Goal: Information Seeking & Learning: Check status

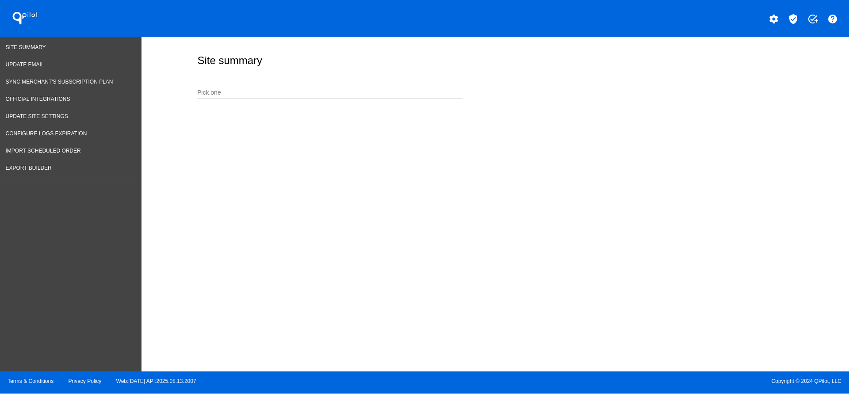
click at [234, 96] on div "Pick one" at bounding box center [329, 90] width 265 height 17
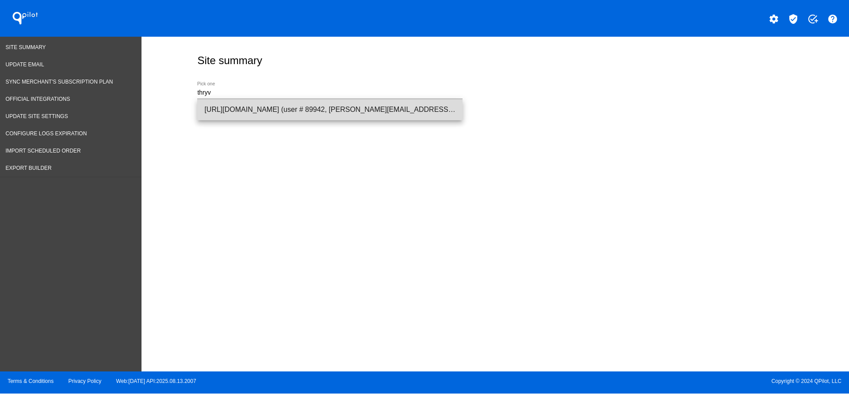
click at [248, 106] on span "[URL][DOMAIN_NAME] (user # 89942, [PERSON_NAME][EMAIL_ADDRESS][DOMAIN_NAME]) - …" at bounding box center [329, 109] width 251 height 21
type input "[URL][DOMAIN_NAME] (user # 89942, [PERSON_NAME][EMAIL_ADDRESS][DOMAIN_NAME]) - …"
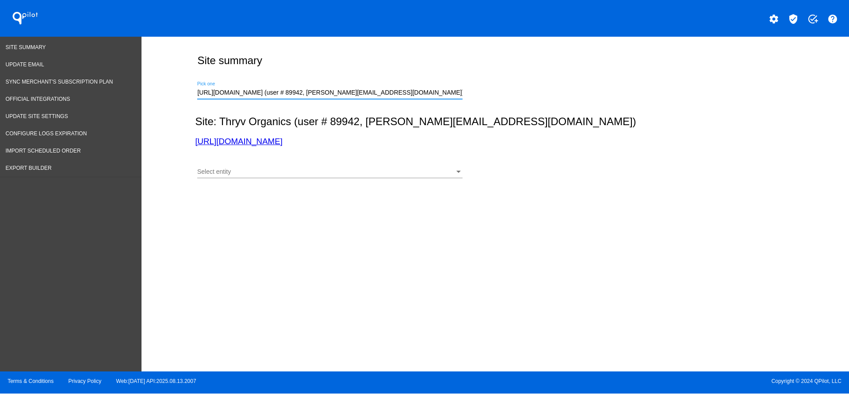
click at [260, 168] on div "Select entity" at bounding box center [325, 171] width 257 height 7
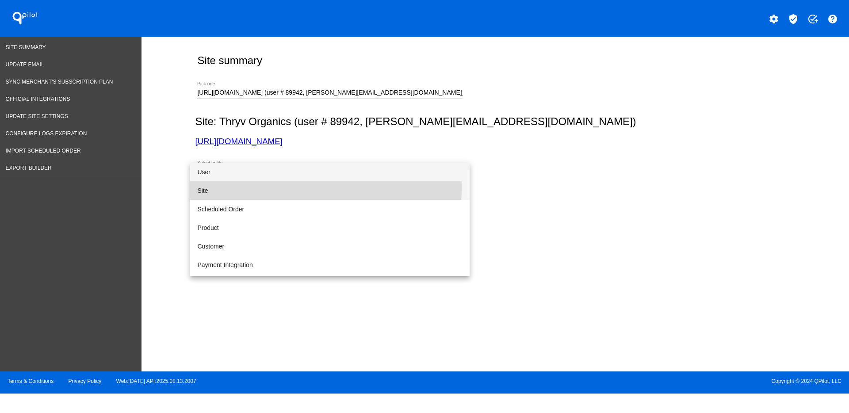
click at [260, 188] on span "Site" at bounding box center [329, 190] width 265 height 19
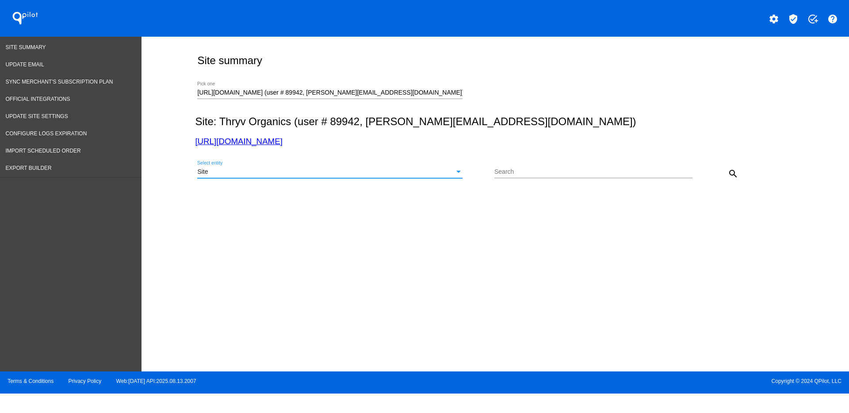
click at [731, 175] on mat-icon "search" at bounding box center [733, 173] width 11 height 11
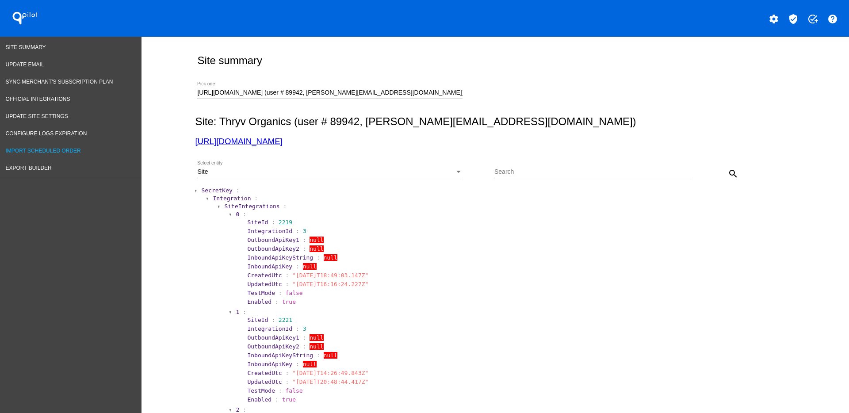
click at [60, 148] on span "Import Scheduled Order" at bounding box center [43, 151] width 75 height 6
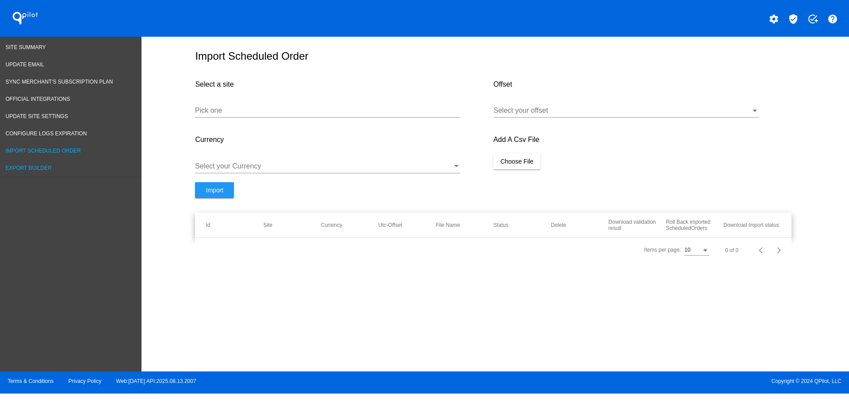
click at [36, 165] on span "Export Builder" at bounding box center [29, 168] width 46 height 6
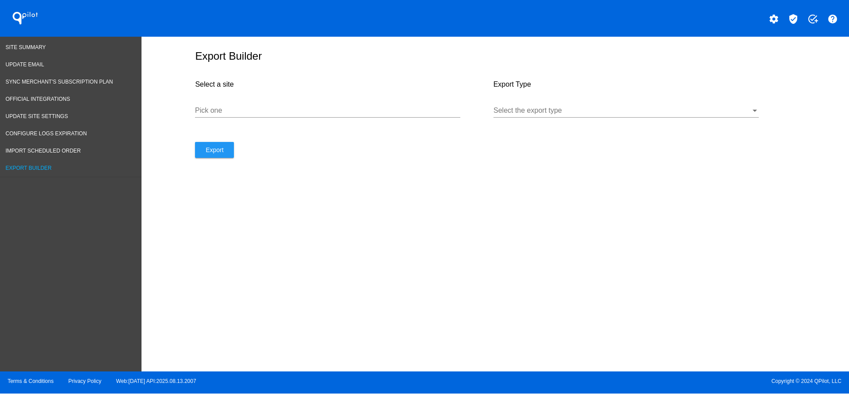
click at [278, 109] on input "Pick one" at bounding box center [327, 111] width 265 height 8
paste input "[URL][DOMAIN_NAME]"
type input "[URL][DOMAIN_NAME]"
click at [539, 110] on div at bounding box center [622, 111] width 257 height 8
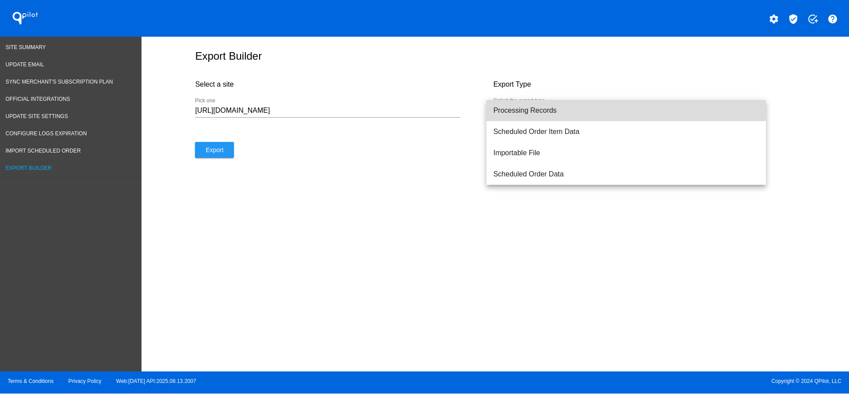
click at [533, 110] on span "Processing Records" at bounding box center [626, 110] width 265 height 21
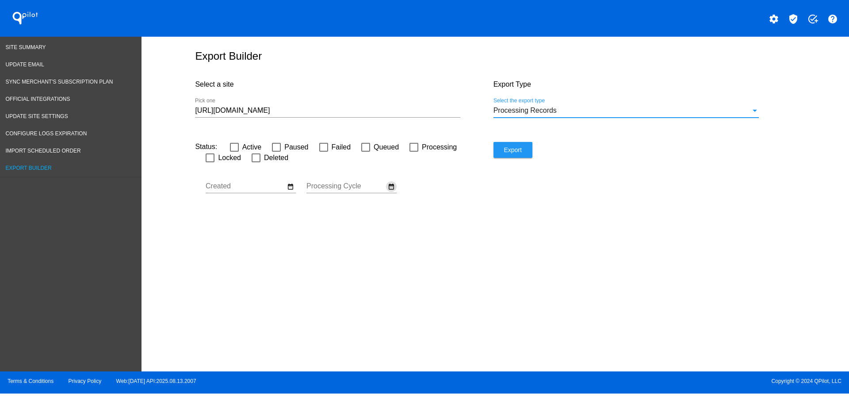
click at [391, 187] on mat-icon "date_range" at bounding box center [391, 187] width 7 height 8
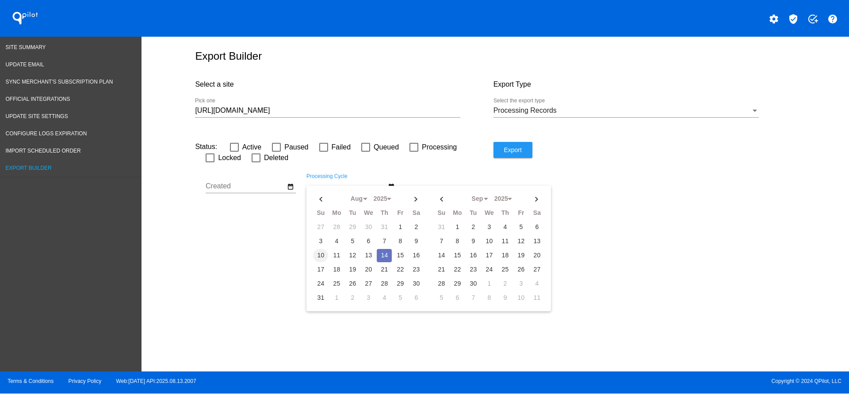
click at [321, 256] on td "10" at bounding box center [320, 255] width 15 height 13
click at [389, 255] on td "14" at bounding box center [384, 255] width 15 height 13
type input "[DATE] - [DATE]"
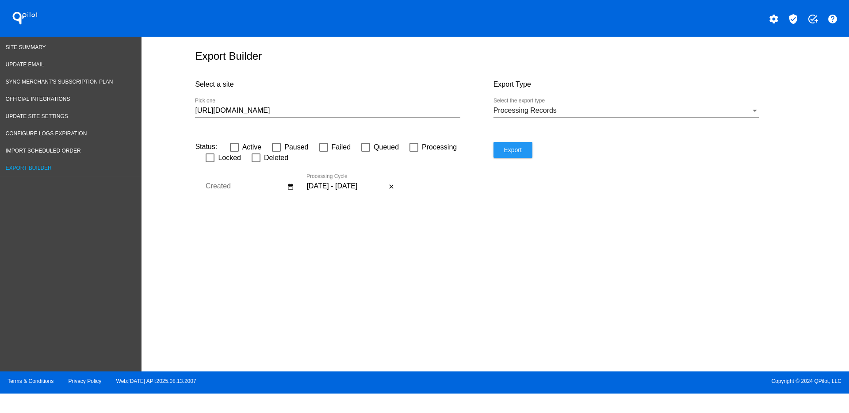
click at [327, 105] on div "[URL][DOMAIN_NAME] Pick one" at bounding box center [327, 108] width 265 height 20
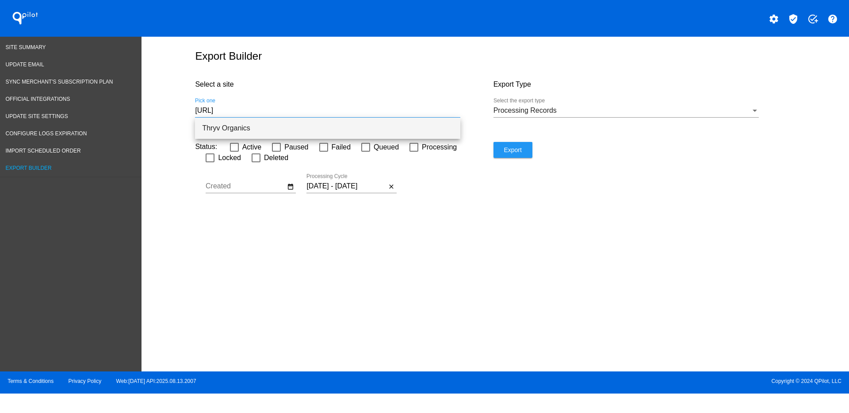
click at [245, 125] on span "Thryv Organics" at bounding box center [327, 128] width 251 height 21
type input "Thryv Organics"
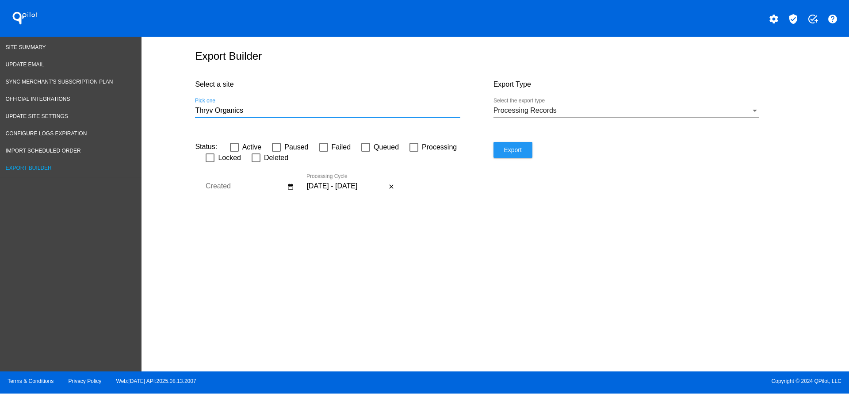
click at [505, 153] on span "Export" at bounding box center [513, 149] width 18 height 7
click at [23, 52] on link "Site Summary" at bounding box center [71, 47] width 142 height 17
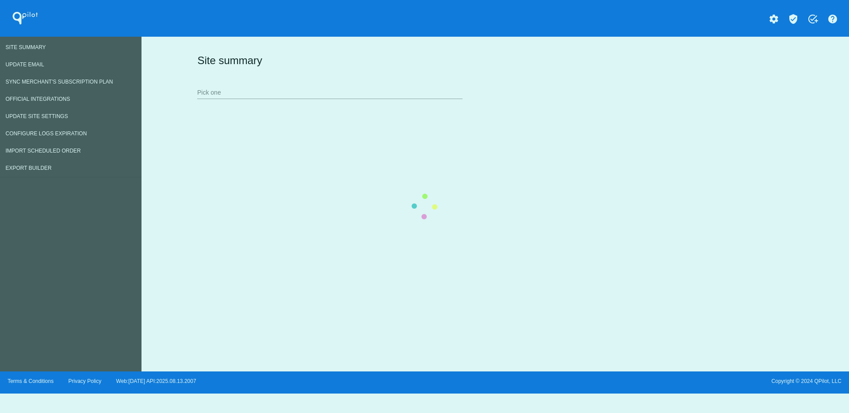
click at [198, 82] on div "Site summary Pick one" at bounding box center [493, 76] width 597 height 61
drag, startPoint x: 254, startPoint y: 95, endPoint x: 438, endPoint y: 0, distance: 206.9
click at [255, 95] on div "Site summary Pick one" at bounding box center [493, 76] width 597 height 61
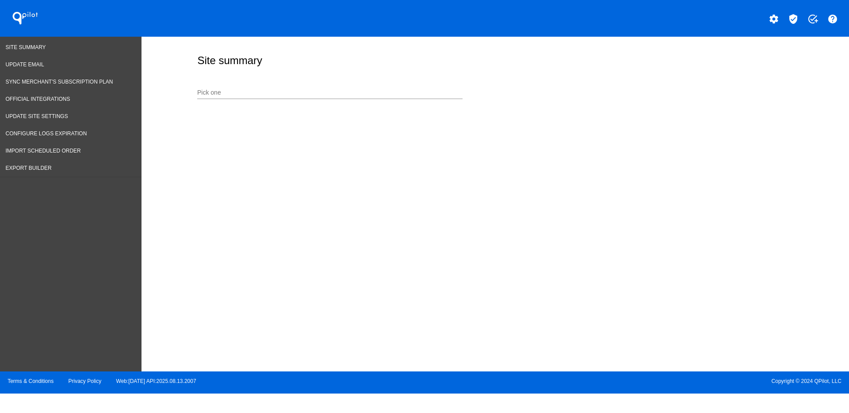
click at [288, 87] on div "Pick one" at bounding box center [329, 90] width 265 height 17
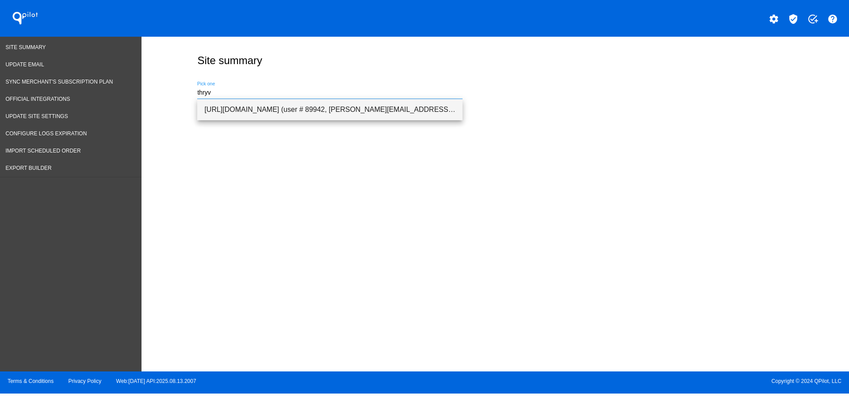
click at [281, 108] on span "[URL][DOMAIN_NAME] (user # 89942, [PERSON_NAME][EMAIL_ADDRESS][DOMAIN_NAME]) - …" at bounding box center [329, 109] width 251 height 21
type input "[URL][DOMAIN_NAME] (user # 89942, [PERSON_NAME][EMAIL_ADDRESS][DOMAIN_NAME]) - …"
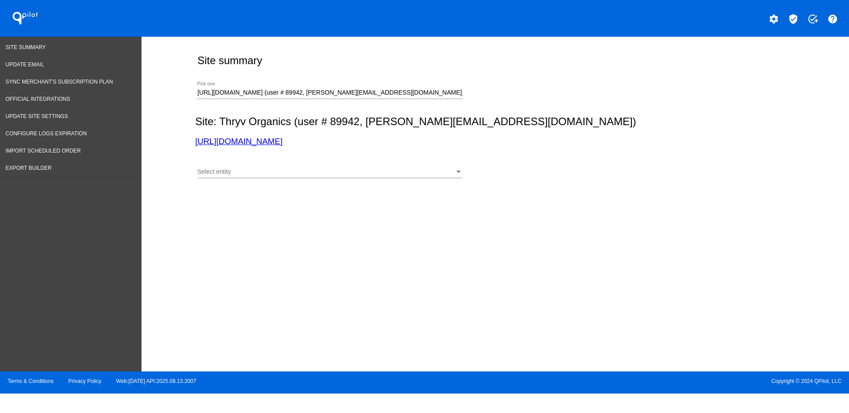
click at [302, 176] on div "Select entity Select entity" at bounding box center [329, 169] width 265 height 17
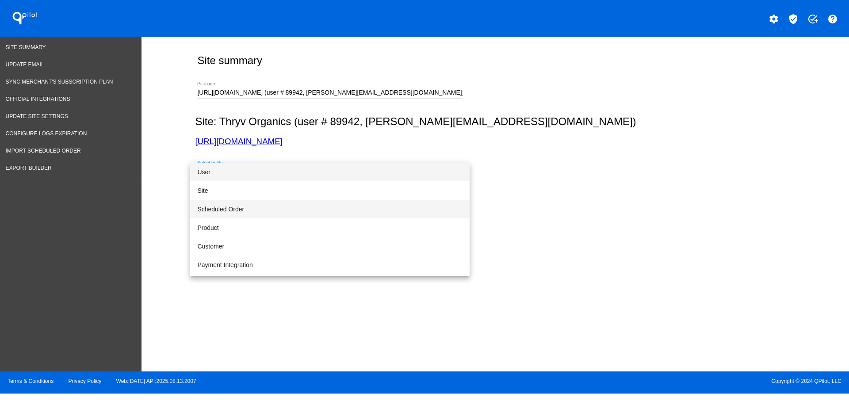
click at [302, 207] on span "Scheduled Order" at bounding box center [329, 209] width 265 height 19
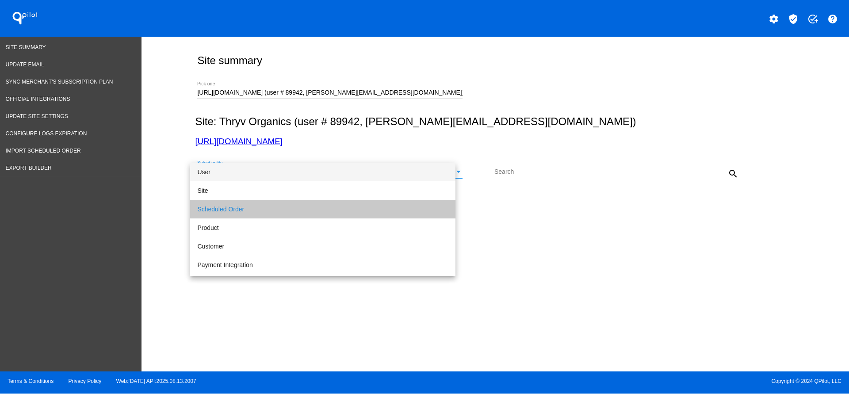
click at [552, 169] on input "Search" at bounding box center [593, 171] width 198 height 7
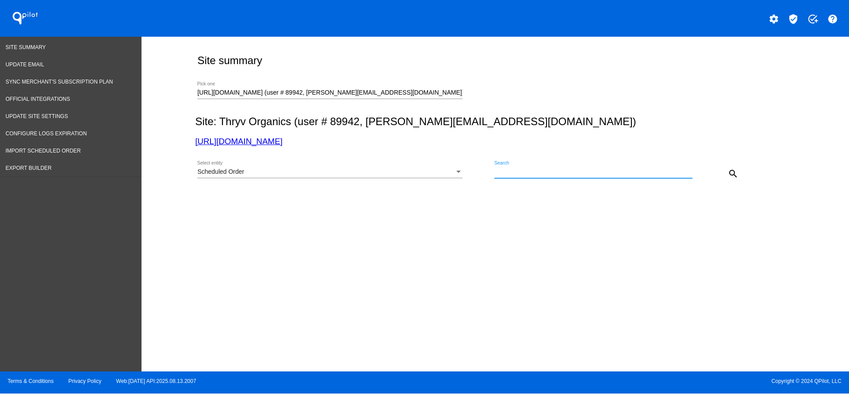
paste input "932448"
click at [743, 171] on div "Scheduled Order Select entity 932448 Search close search" at bounding box center [493, 170] width 597 height 31
click at [734, 172] on mat-icon "search" at bounding box center [733, 173] width 11 height 11
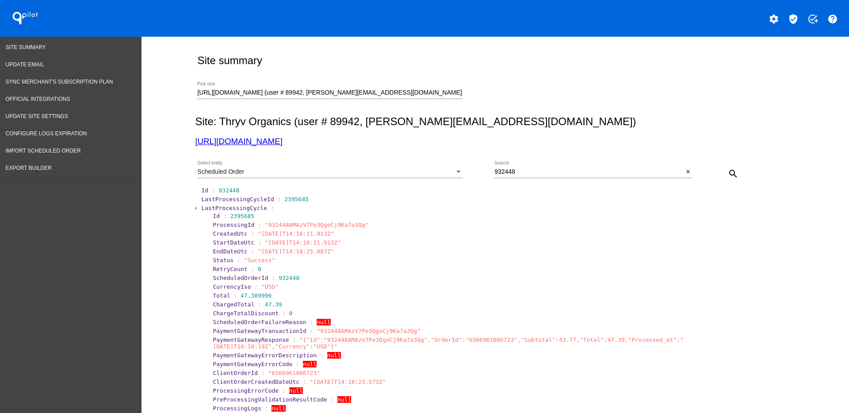
click at [212, 206] on span "LastProcessingCycle" at bounding box center [234, 208] width 66 height 7
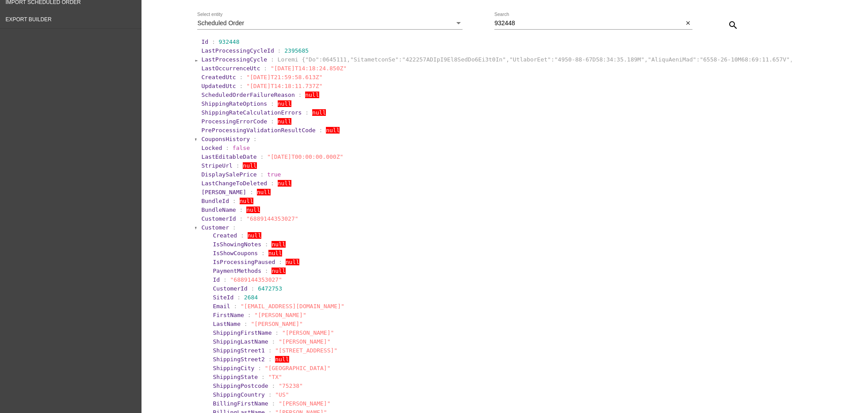
scroll to position [166, 0]
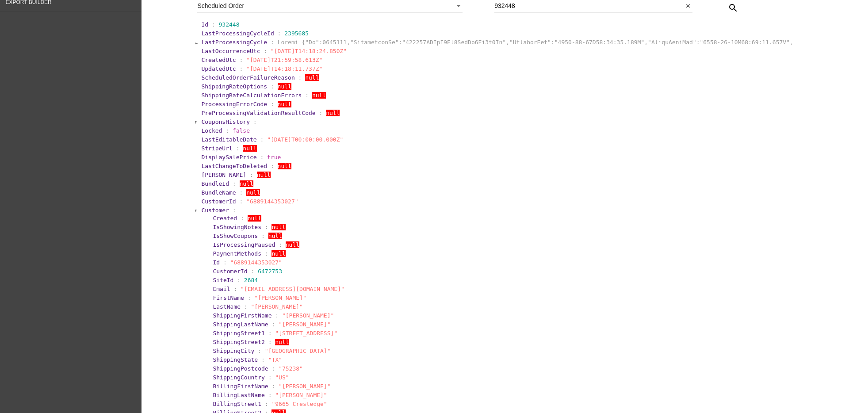
click at [209, 208] on section "Customer : Created : null IsShowingNotes : null IsShowCoupons : null IsProcessi…" at bounding box center [495, 365] width 591 height 318
click at [207, 210] on span "Customer" at bounding box center [215, 210] width 28 height 7
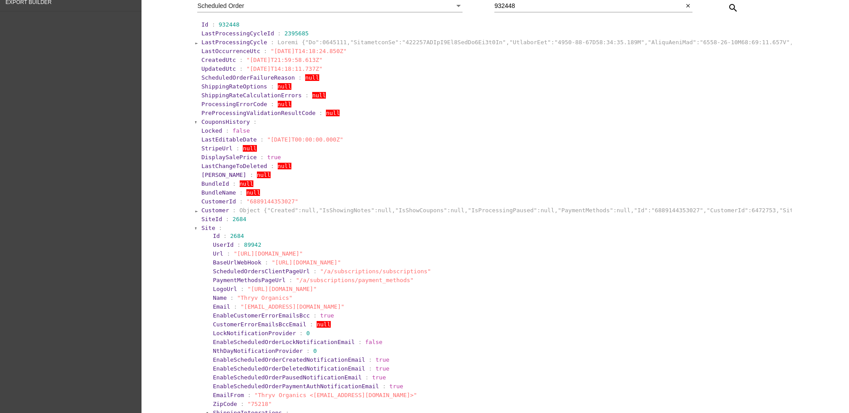
click at [203, 229] on span "Site" at bounding box center [208, 228] width 14 height 7
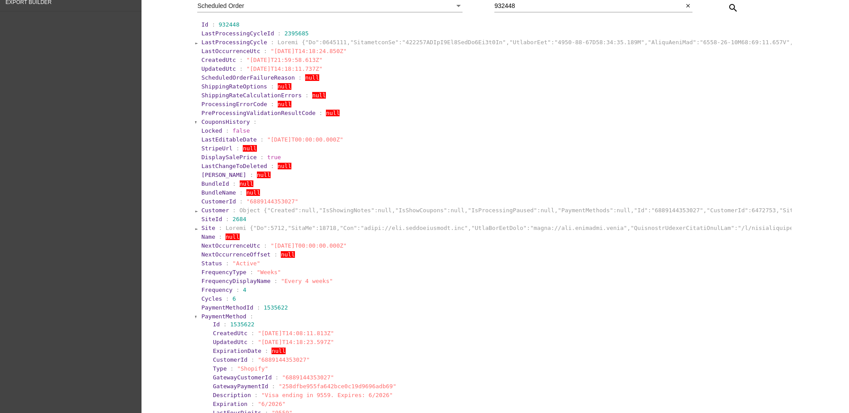
click at [205, 314] on span "PaymentMethod" at bounding box center [223, 316] width 45 height 7
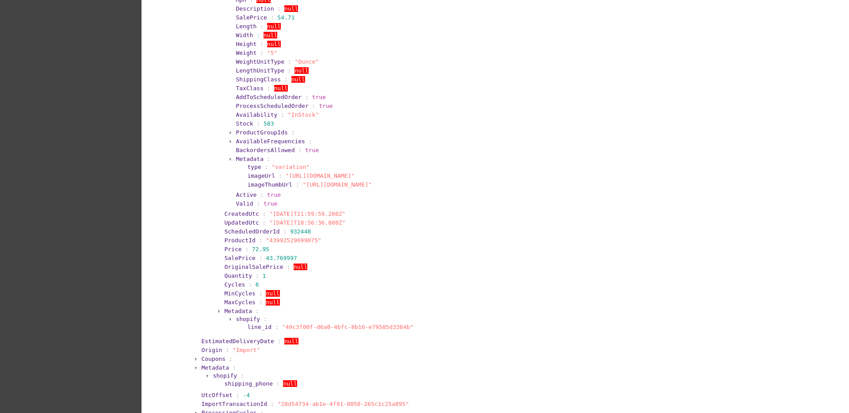
scroll to position [0, 0]
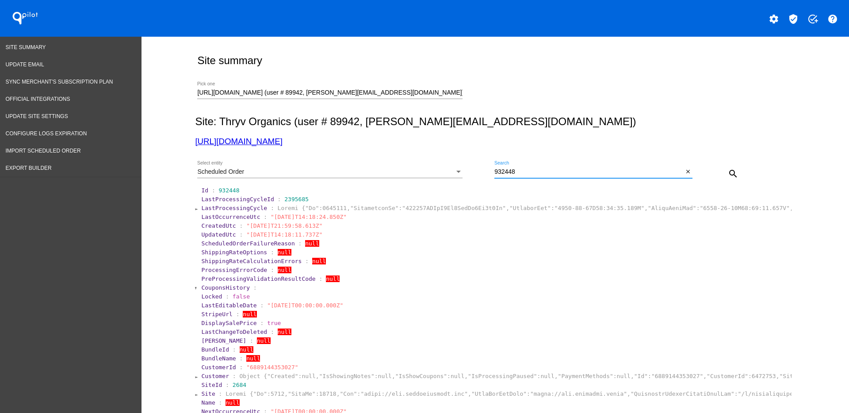
drag, startPoint x: 544, startPoint y: 173, endPoint x: 467, endPoint y: 174, distance: 76.5
click at [468, 175] on div "Scheduled Order Select entity 932448 Search close search" at bounding box center [493, 170] width 597 height 31
paste input "647544"
click at [728, 173] on mat-icon "search" at bounding box center [733, 173] width 11 height 11
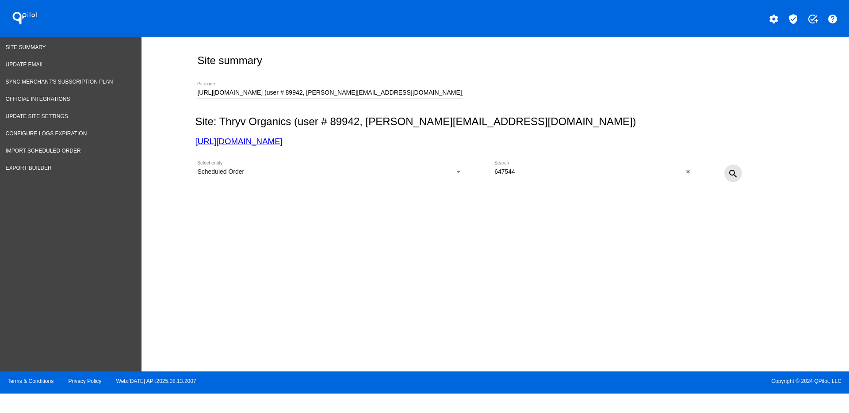
click at [734, 170] on mat-icon "search" at bounding box center [733, 173] width 11 height 11
click at [530, 173] on input "647544" at bounding box center [588, 171] width 189 height 7
click at [528, 168] on div "6475440 Search" at bounding box center [588, 169] width 189 height 17
drag, startPoint x: 527, startPoint y: 172, endPoint x: 457, endPoint y: 165, distance: 70.2
click at [445, 168] on div "Scheduled Order Select entity 6475440 Search close search" at bounding box center [493, 170] width 597 height 31
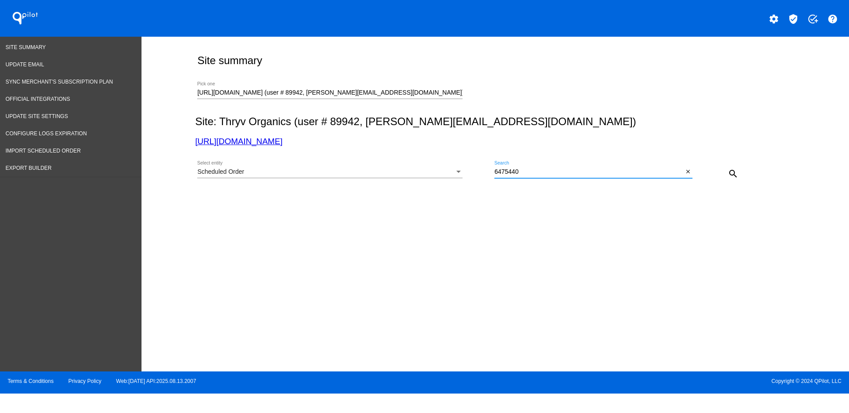
paste input "932506"
type input "932506"
click at [735, 170] on mat-icon "search" at bounding box center [733, 173] width 11 height 11
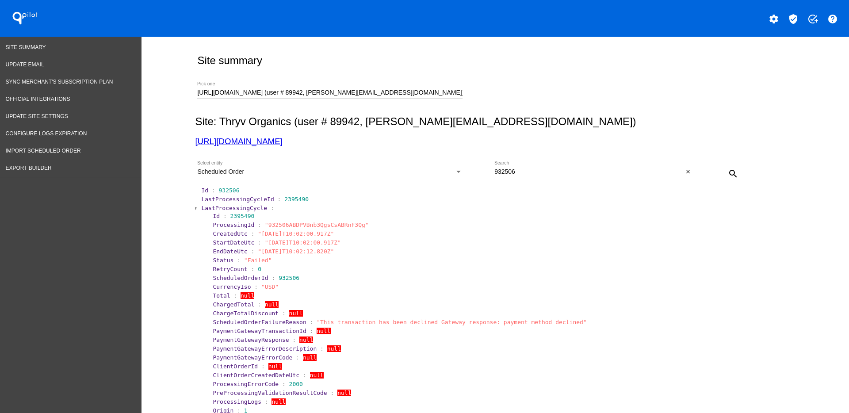
click at [237, 209] on span "LastProcessingCycle" at bounding box center [234, 208] width 66 height 7
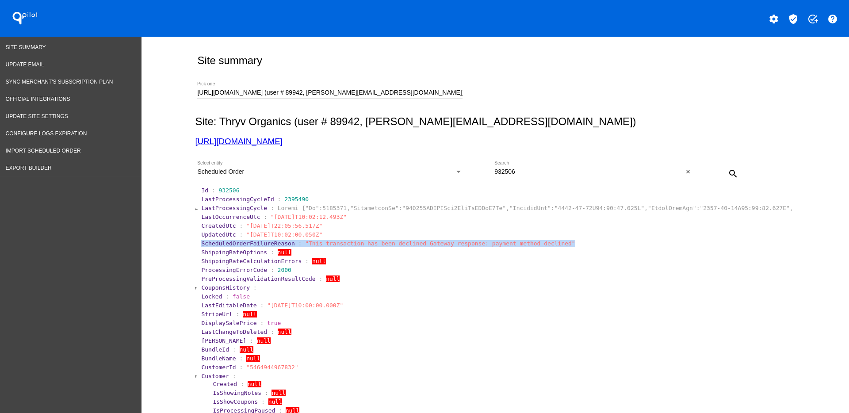
drag, startPoint x: 552, startPoint y: 244, endPoint x: 185, endPoint y: 247, distance: 367.1
copy section "ScheduledOrderFailureReason : "This transaction has been declined Gateway respo…"
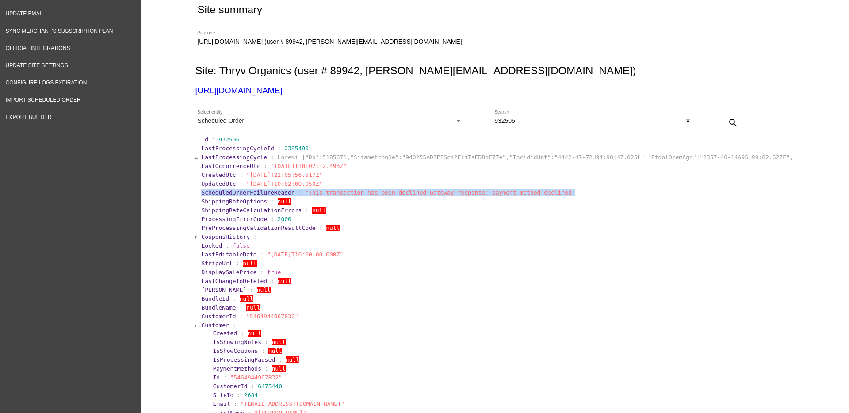
scroll to position [111, 0]
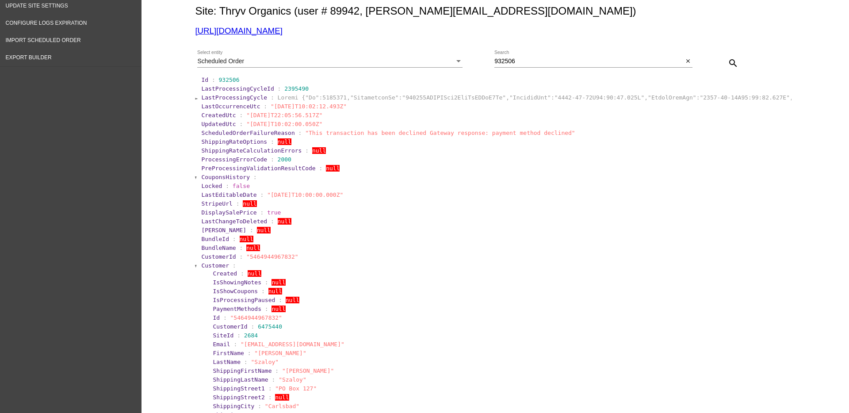
click at [212, 264] on span "Customer" at bounding box center [215, 265] width 28 height 7
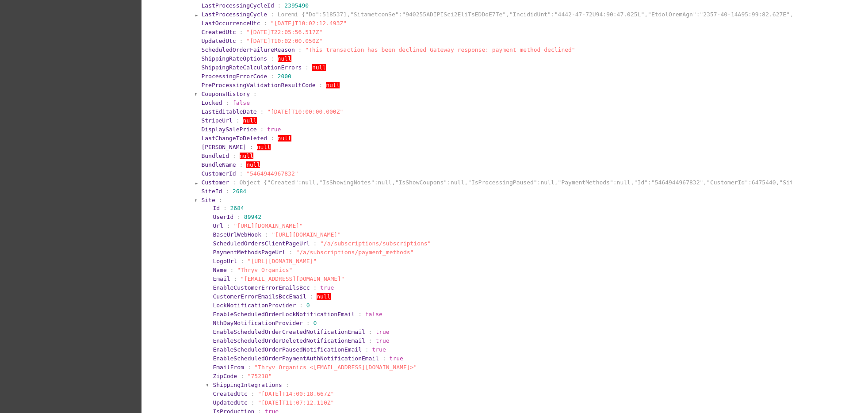
scroll to position [332, 0]
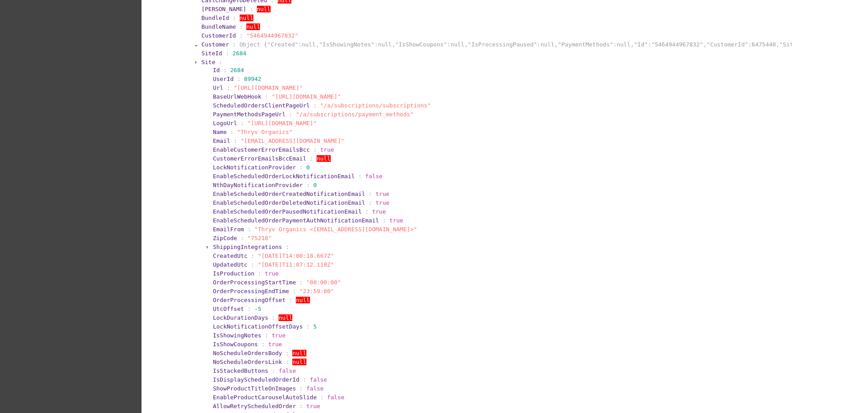
click at [201, 59] on span "Site" at bounding box center [208, 62] width 14 height 7
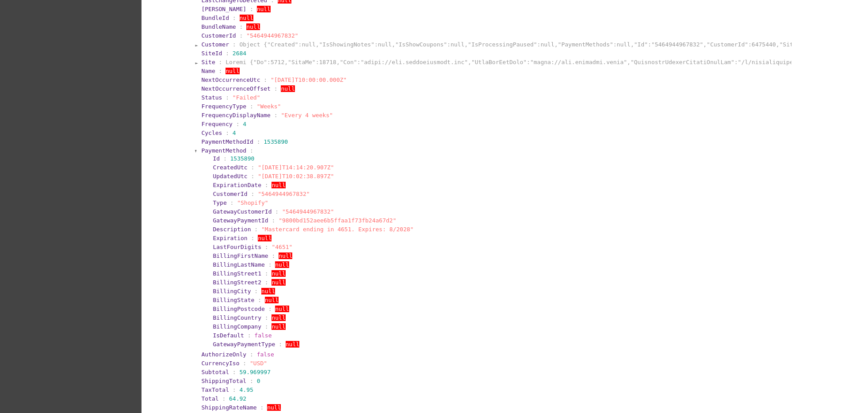
click at [201, 149] on span "PaymentMethod" at bounding box center [223, 150] width 45 height 7
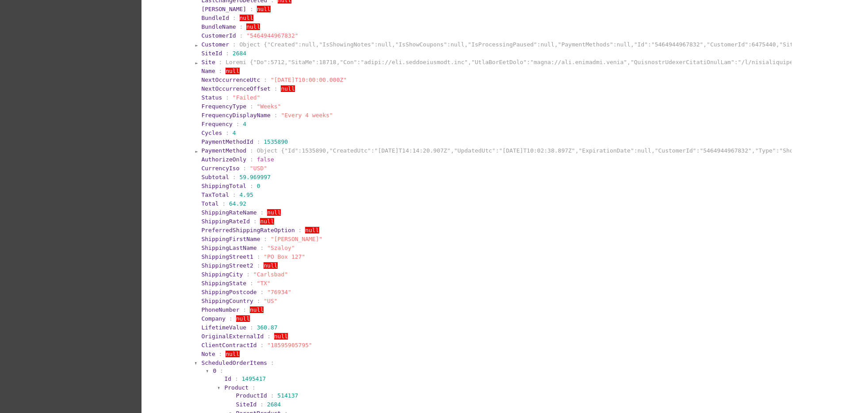
click at [212, 364] on span "ScheduledOrderItems" at bounding box center [234, 363] width 66 height 7
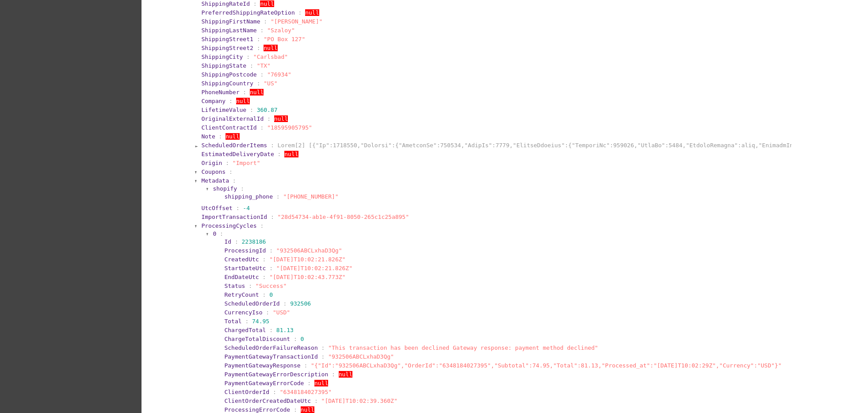
scroll to position [553, 0]
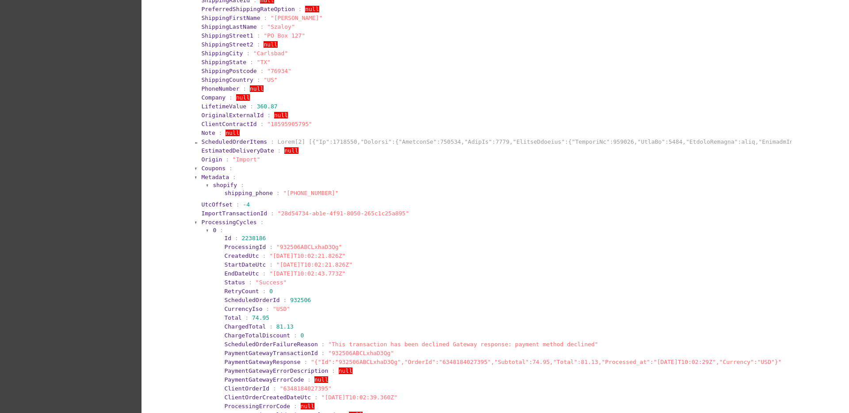
click at [239, 222] on span "ProcessingCycles" at bounding box center [228, 222] width 55 height 7
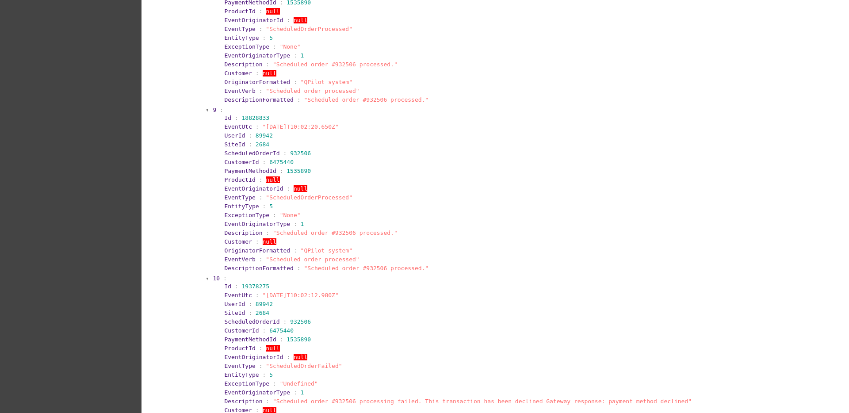
scroll to position [2267, 0]
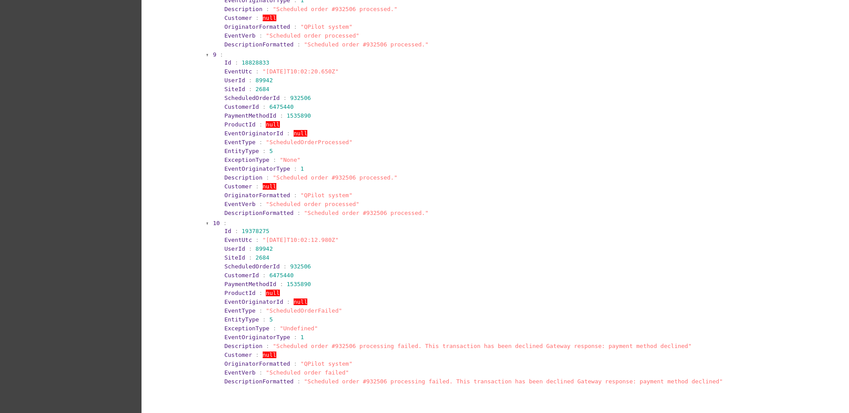
drag, startPoint x: 351, startPoint y: 236, endPoint x: 262, endPoint y: 240, distance: 89.4
click at [254, 238] on section "EventUtc : "[DATE]T10:02:12.980Z"" at bounding box center [505, 240] width 565 height 8
copy span ""[DATE]T10:02:12.980Z""
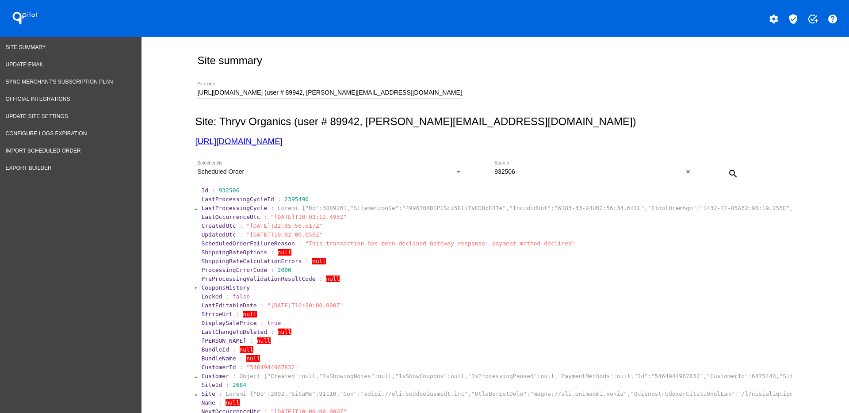
scroll to position [2267, 0]
